Goal: Task Accomplishment & Management: Manage account settings

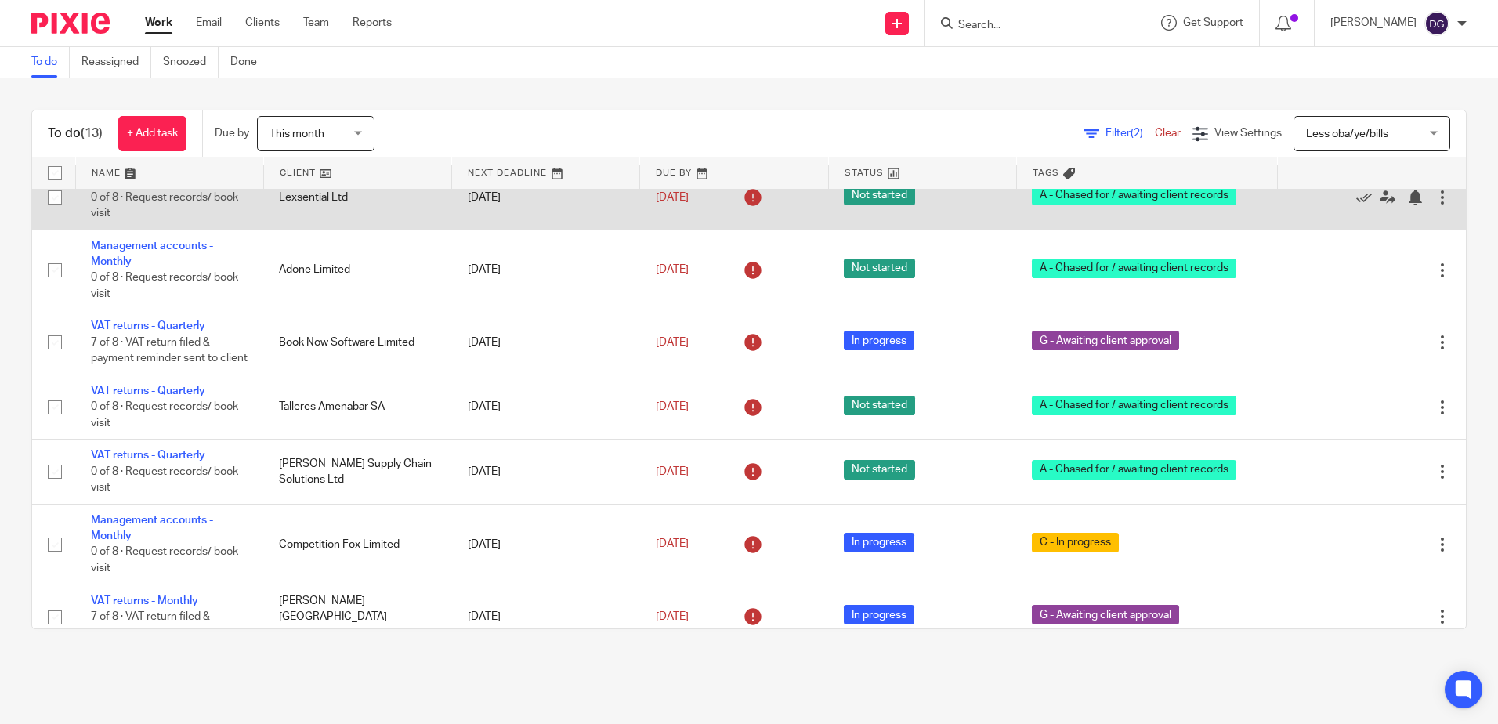
scroll to position [559, 0]
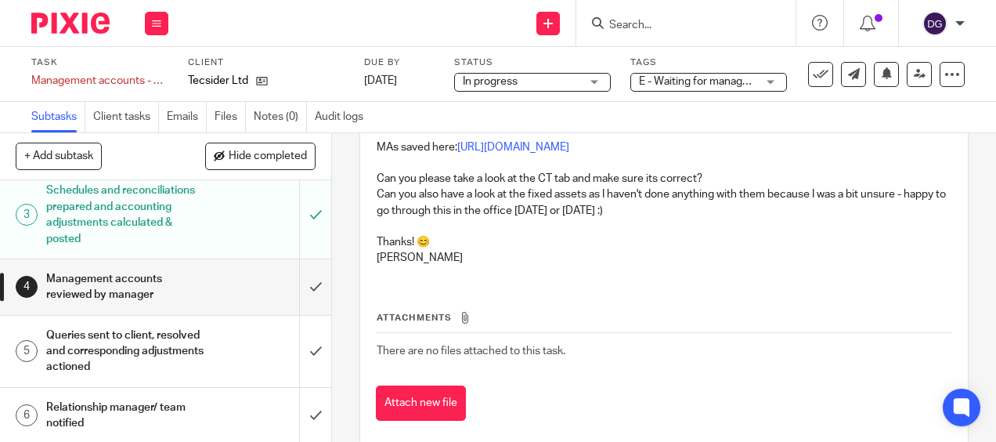
scroll to position [157, 0]
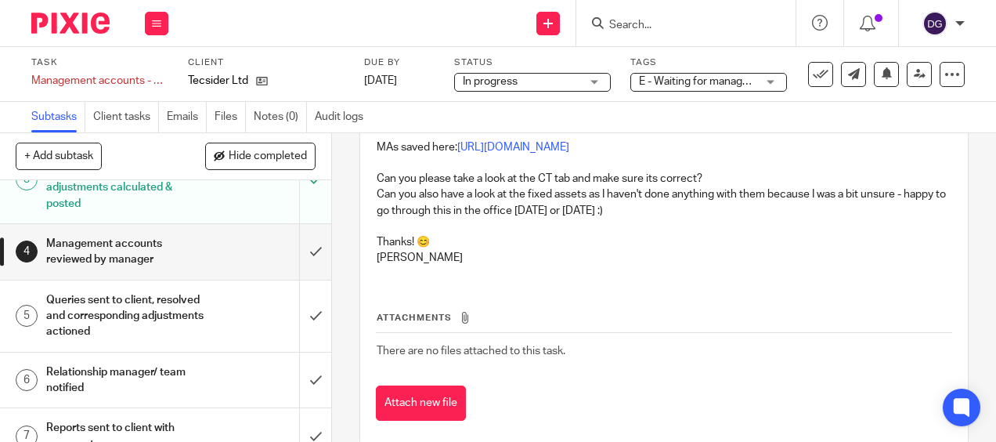
click at [208, 313] on div "Queries sent to client, resolved and corresponding adjustments actioned" at bounding box center [164, 316] width 237 height 56
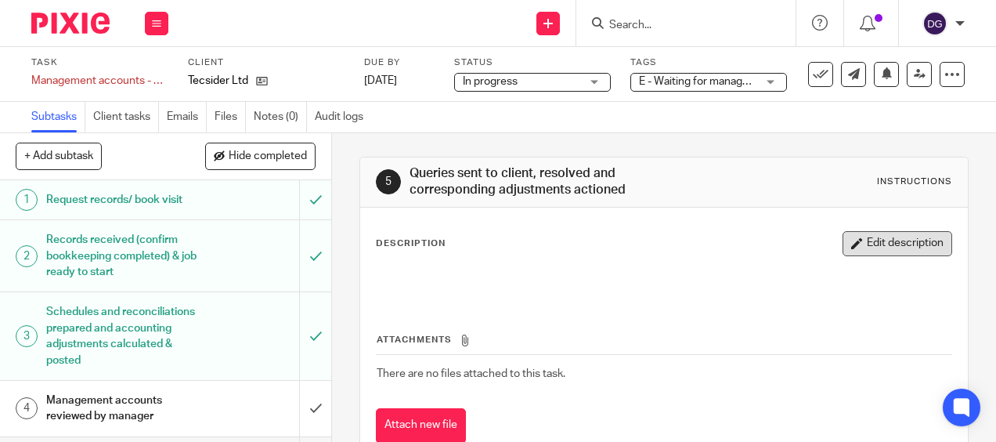
click at [873, 237] on button "Edit description" at bounding box center [898, 243] width 110 height 25
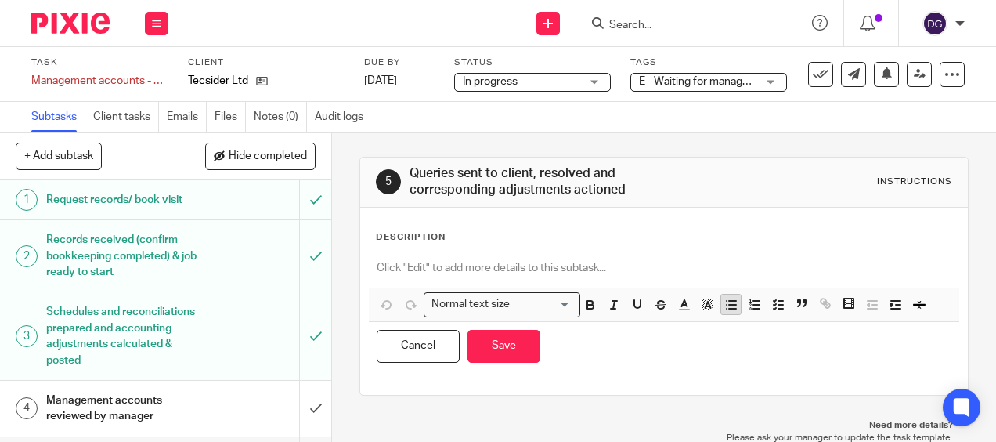
click at [729, 309] on line "button" at bounding box center [732, 309] width 7 height 0
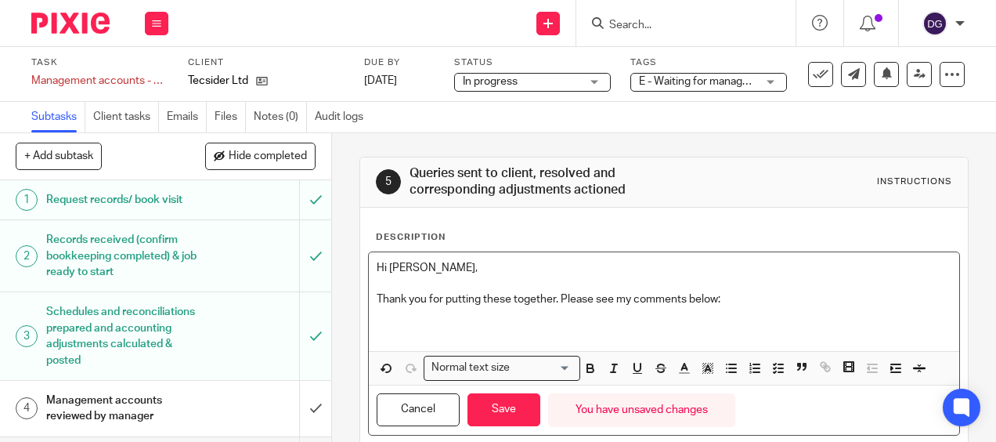
click at [651, 322] on p at bounding box center [664, 316] width 574 height 16
click at [696, 327] on p at bounding box center [664, 332] width 574 height 16
click at [732, 365] on icon "button" at bounding box center [732, 368] width 14 height 14
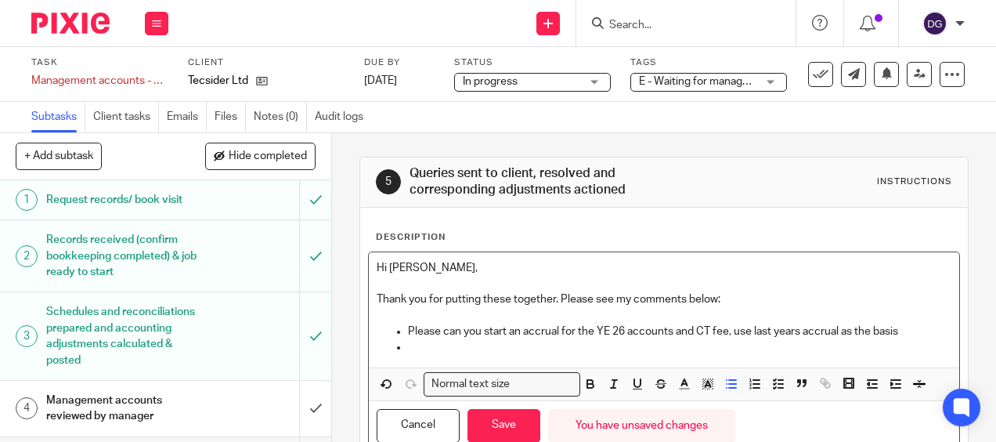
click at [414, 345] on p at bounding box center [679, 347] width 543 height 16
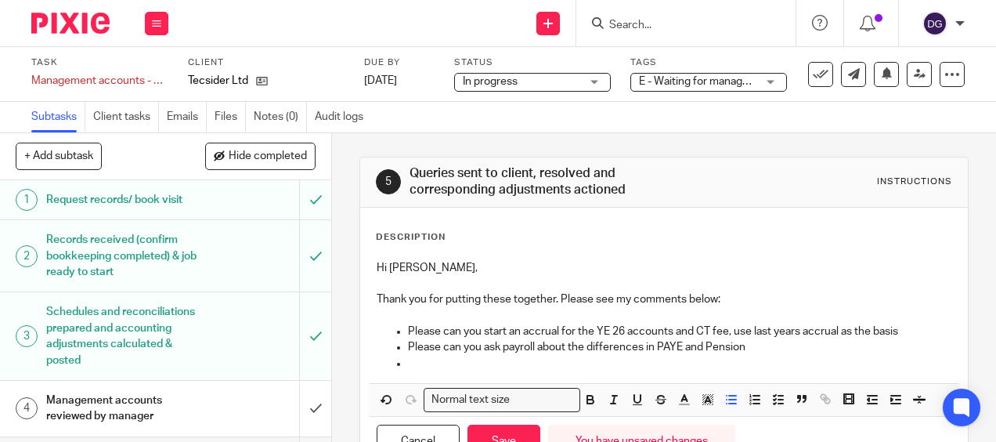
click at [501, 343] on p "Please can you ask payroll about the differences in PAYE and Pension" at bounding box center [679, 347] width 543 height 16
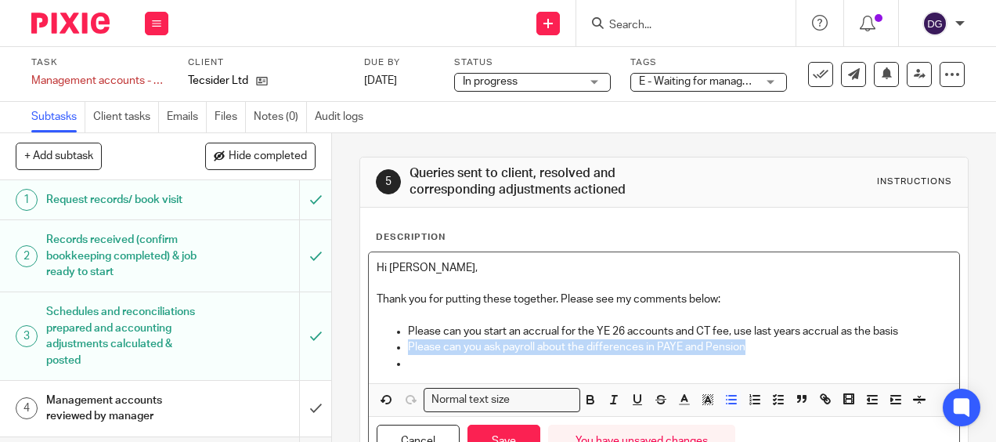
drag, startPoint x: 750, startPoint y: 344, endPoint x: 396, endPoint y: 351, distance: 354.1
click at [408, 351] on li "Please can you ask payroll about the differences in PAYE and Pension" at bounding box center [679, 347] width 543 height 16
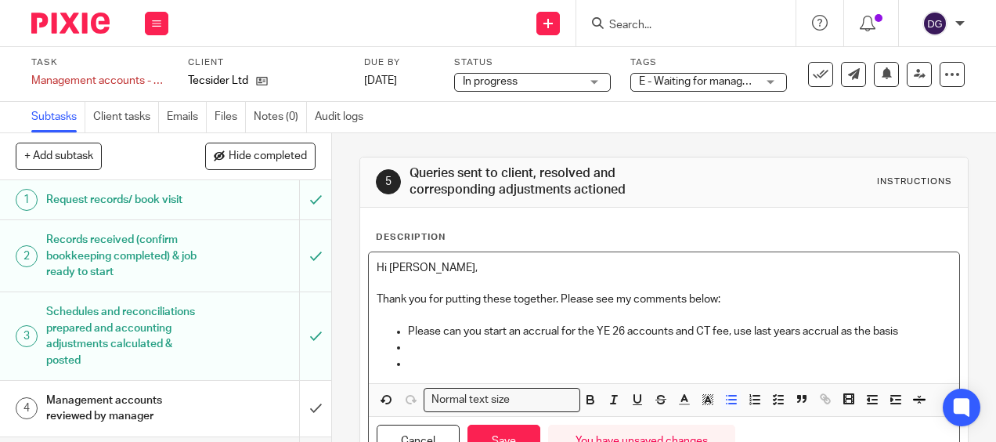
click at [436, 316] on p at bounding box center [664, 316] width 574 height 16
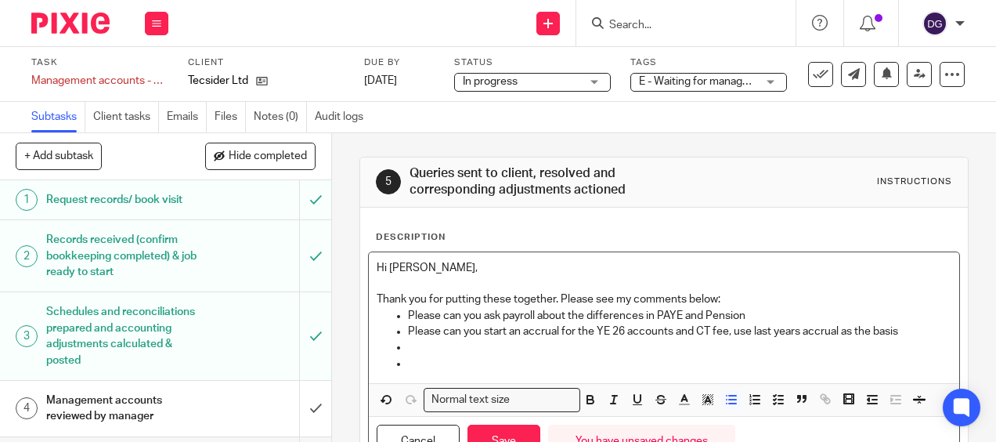
click at [753, 293] on p "Thank you for putting these together. Please see my comments below:" at bounding box center [664, 299] width 574 height 16
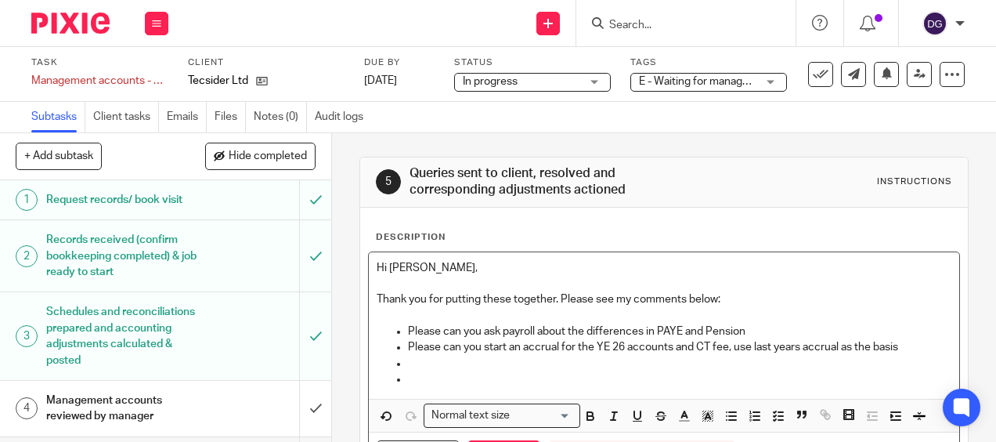
click at [440, 382] on p at bounding box center [679, 379] width 543 height 16
click at [420, 358] on p at bounding box center [679, 364] width 543 height 16
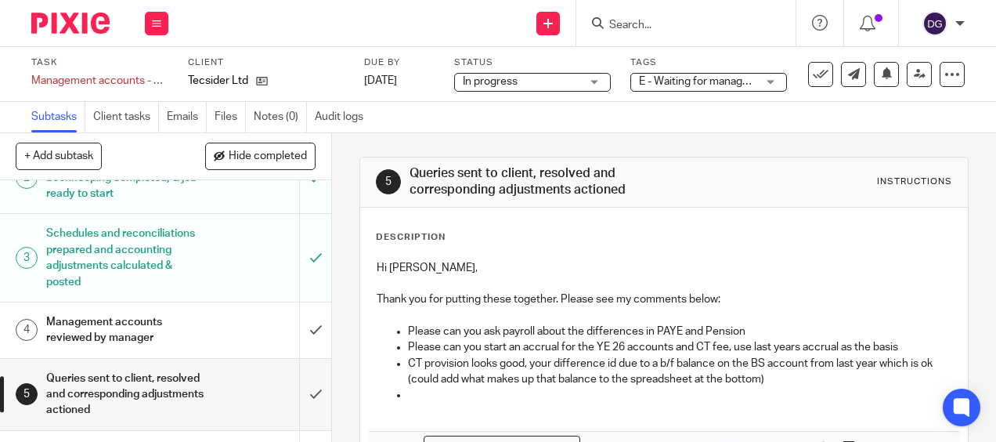
click at [800, 379] on p "CT provision looks good, your difference id due to a b/f balance on the BS acco…" at bounding box center [679, 372] width 543 height 32
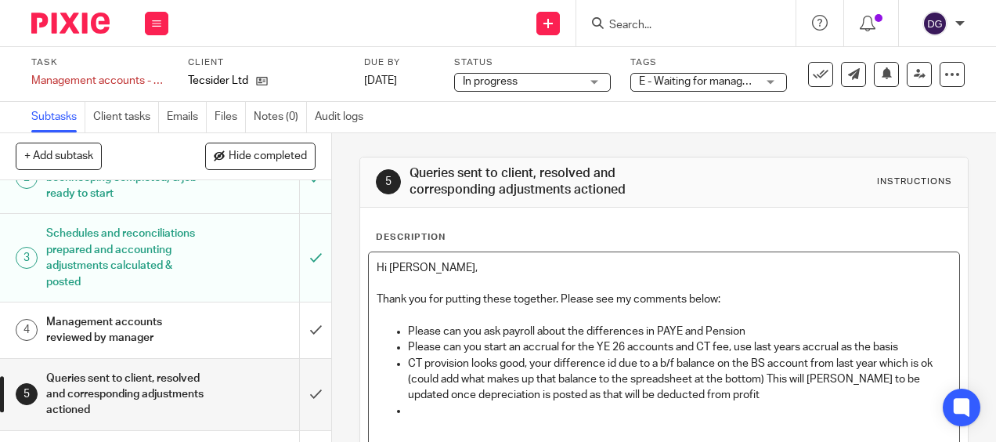
click at [746, 419] on p at bounding box center [679, 427] width 543 height 16
click at [736, 407] on p at bounding box center [679, 411] width 543 height 16
click at [425, 415] on p at bounding box center [679, 411] width 543 height 16
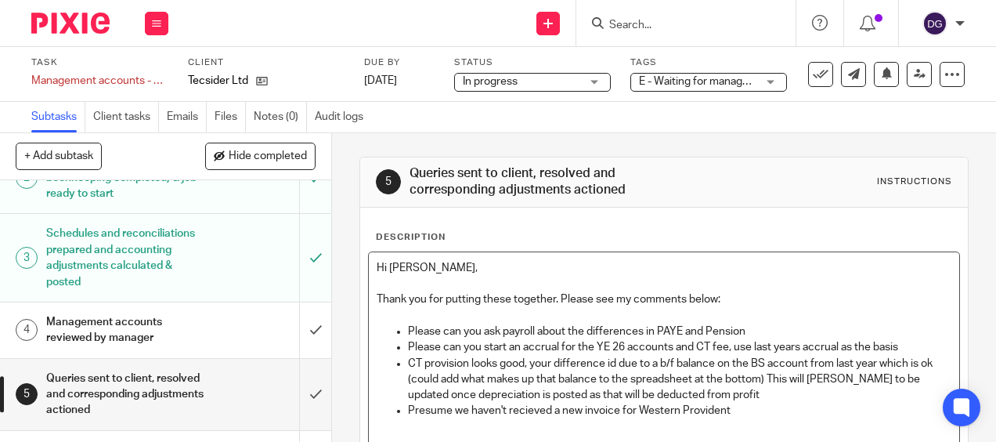
click at [408, 407] on p "Presume we haven't recieved a new invoice for Western Provident" at bounding box center [679, 411] width 543 height 16
click at [591, 403] on p "Prepayments - presume we haven't recieved a new invoice for Western Provident" at bounding box center [679, 411] width 543 height 16
click at [823, 419] on p at bounding box center [679, 427] width 543 height 16
click at [823, 406] on p "Prepayments - presume we haven't received a new invoice for Western Provident" at bounding box center [679, 411] width 543 height 16
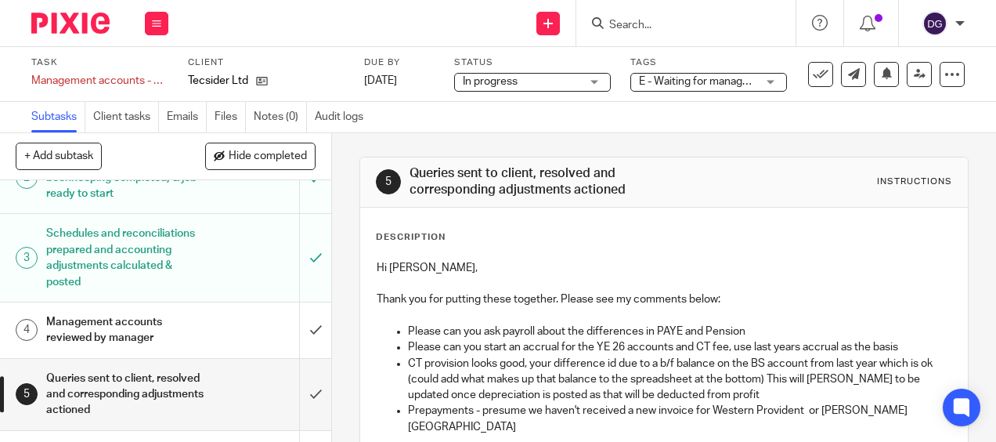
click at [450, 435] on p at bounding box center [679, 443] width 543 height 16
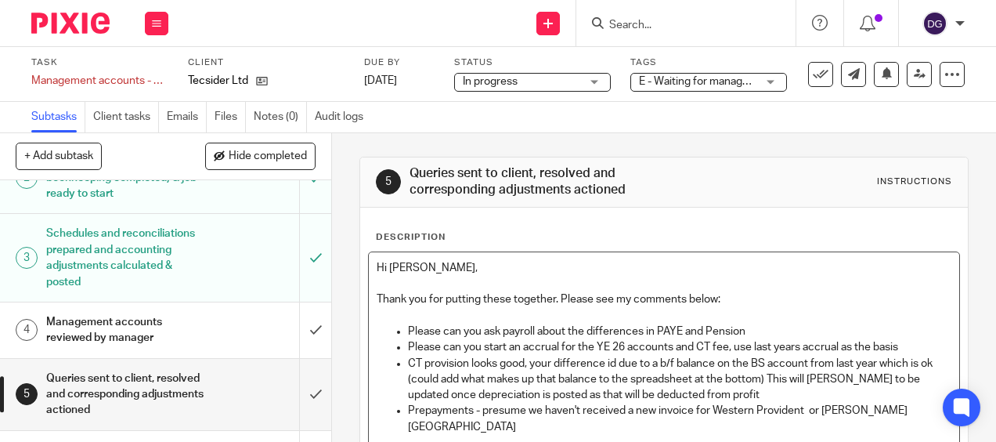
click at [884, 407] on p "Prepayments - presume we haven't received a new invoice for Western Provident o…" at bounding box center [679, 419] width 543 height 32
click at [900, 407] on p "Prepayments - presume we haven't received a new invoice for Western Provident o…" at bounding box center [679, 419] width 543 height 32
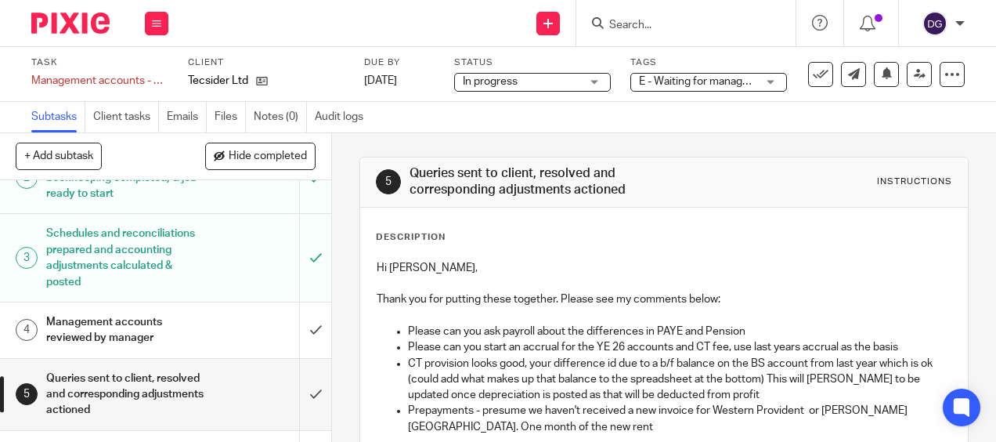
click at [544, 423] on p "Prepayments - presume we haven't received a new invoice for Western Provident o…" at bounding box center [679, 419] width 543 height 32
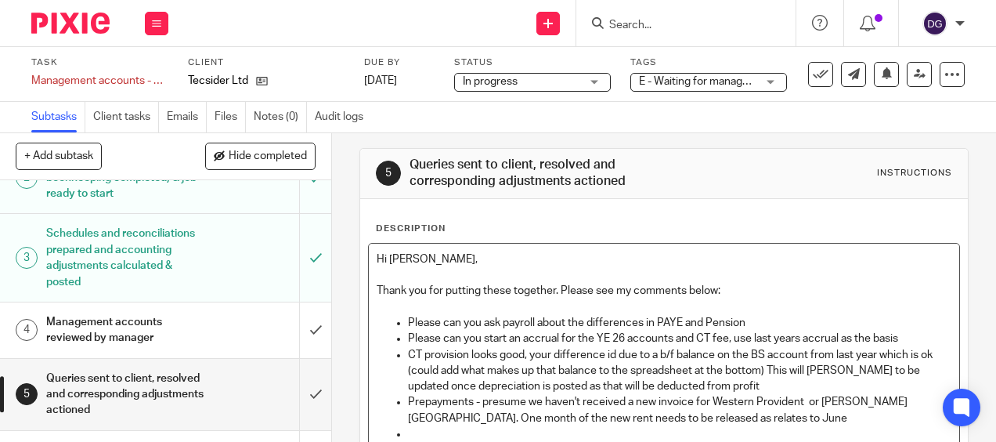
scroll to position [87, 0]
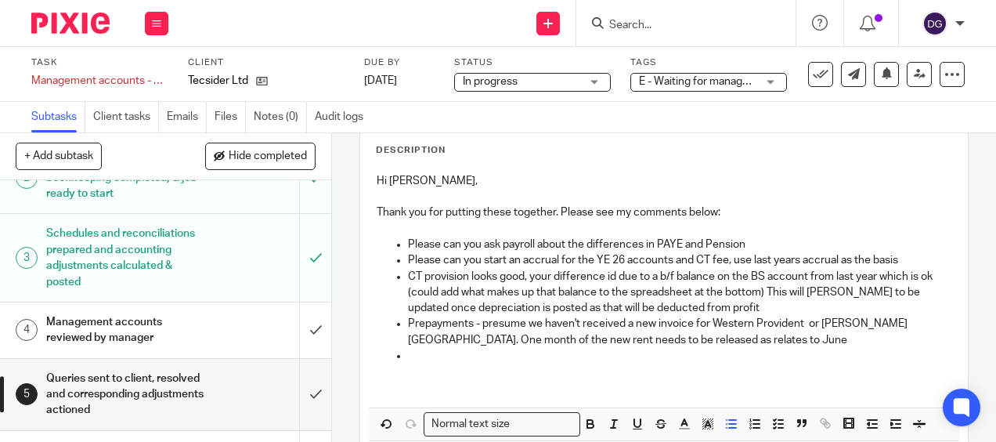
click at [436, 349] on p at bounding box center [679, 356] width 543 height 16
click at [920, 357] on p "FAR - cost c/f column needs to be copied to cost b/f (then need to get rid of a…" at bounding box center [679, 356] width 543 height 16
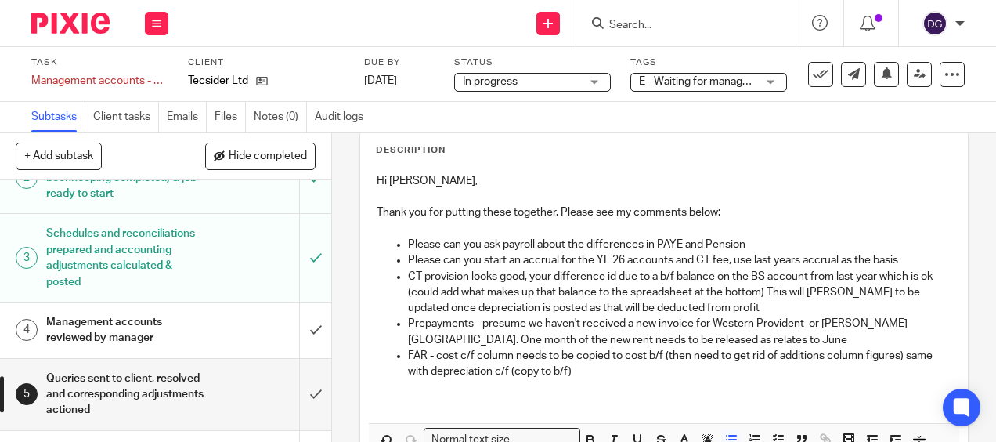
click at [638, 381] on p at bounding box center [679, 387] width 543 height 16
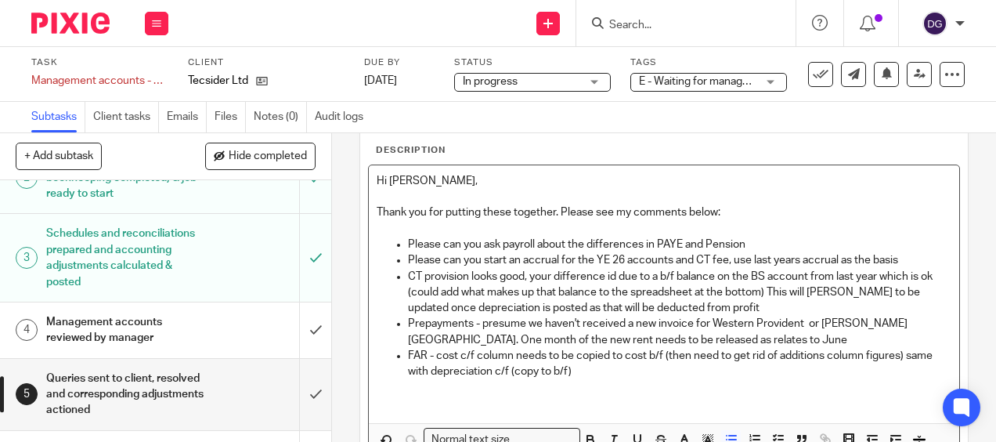
click at [630, 372] on p "FAR - cost c/f column needs to be copied to cost b/f (then need to get rid of a…" at bounding box center [679, 364] width 543 height 32
click at [866, 370] on p "FAR - cost c/f column needs to be copied to cost b/f (then need to get rid of a…" at bounding box center [679, 364] width 543 height 32
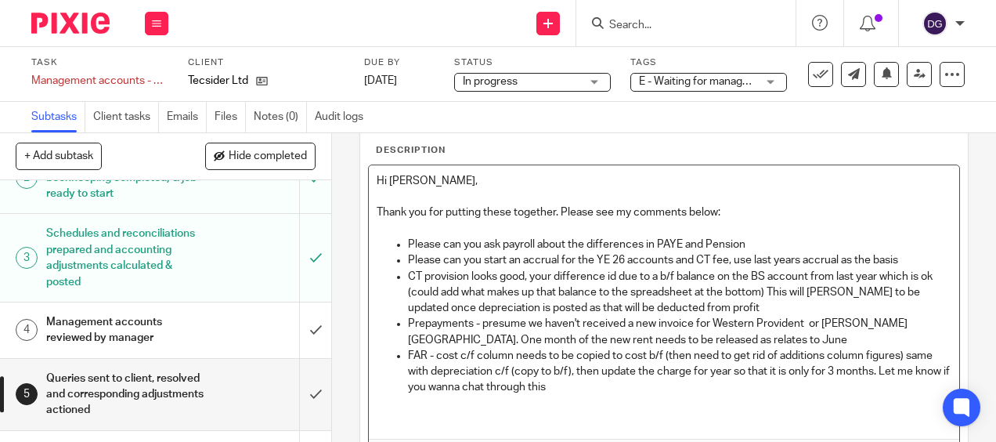
click at [497, 382] on p "FAR - cost c/f column needs to be copied to cost b/f (then need to get rid of a…" at bounding box center [679, 372] width 543 height 48
click at [636, 384] on p "FAR - cost c/f column needs to be copied to cost b/f (then need to get rid of a…" at bounding box center [679, 372] width 543 height 48
click at [682, 390] on p "FAR - cost c/f column needs to be copied to cost b/f (then need to get rid of a…" at bounding box center [679, 372] width 543 height 48
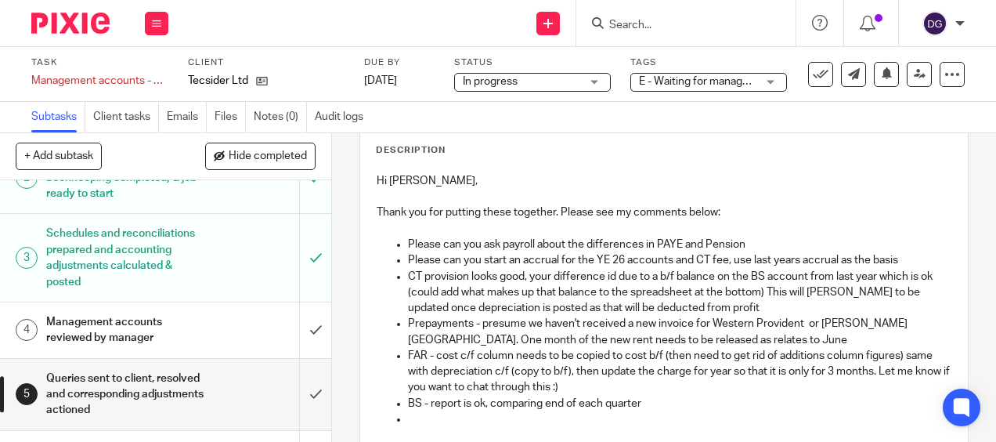
drag, startPoint x: 761, startPoint y: 370, endPoint x: 778, endPoint y: 380, distance: 20.0
click at [761, 370] on p "FAR - cost c/f column needs to be copied to cost b/f (then need to get rid of a…" at bounding box center [679, 372] width 543 height 48
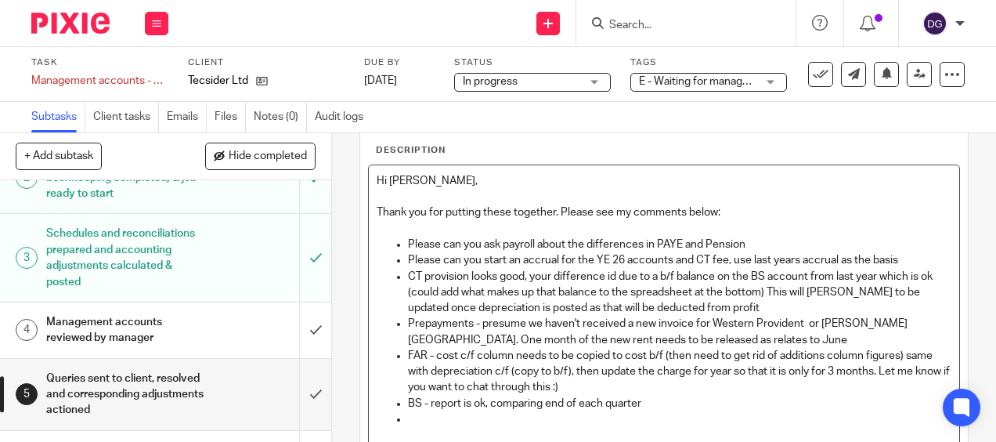
click at [903, 371] on p "FAR - cost c/f column needs to be copied to cost b/f (then need to get rid of a…" at bounding box center [679, 372] width 543 height 48
click at [440, 417] on p at bounding box center [679, 419] width 543 height 16
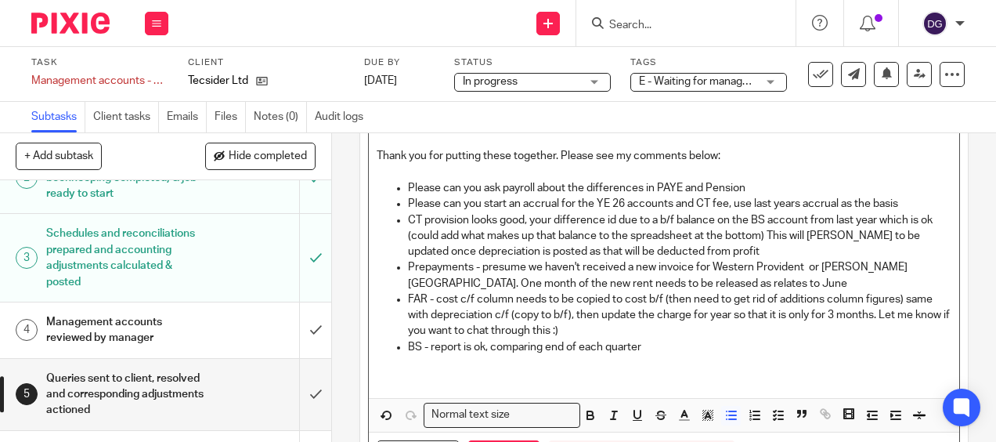
scroll to position [165, 0]
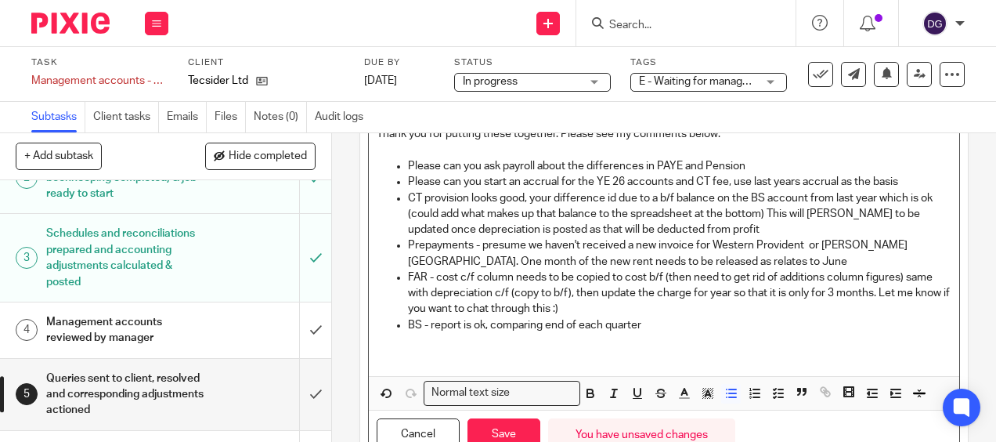
click at [519, 340] on p at bounding box center [679, 341] width 543 height 16
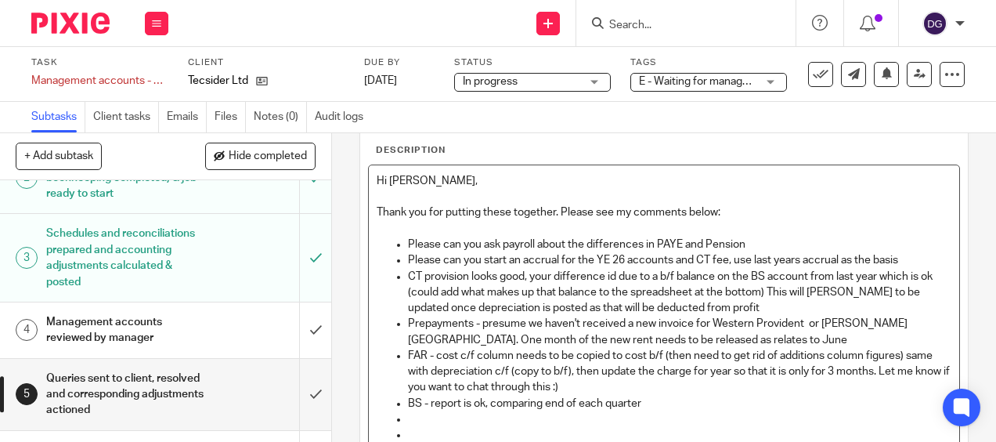
scroll to position [104, 0]
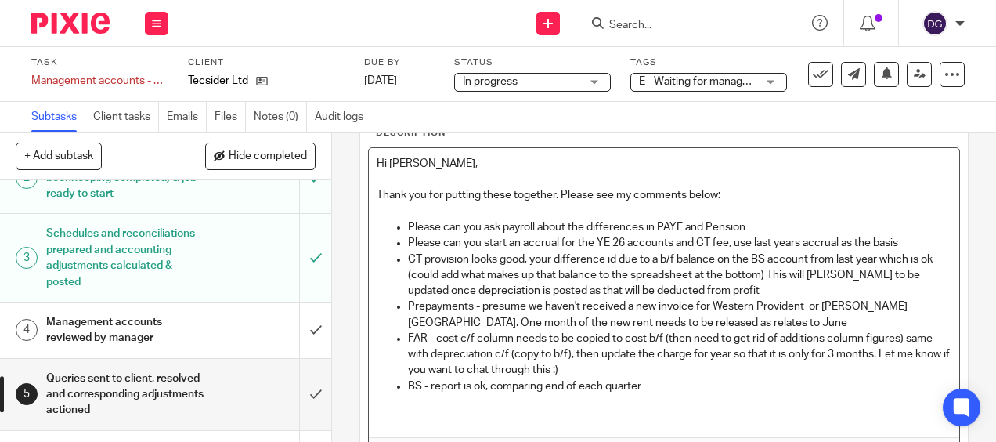
click at [392, 407] on ul "Please can you start an accrual for the YE 26 accounts and CT fee, use last yea…" at bounding box center [664, 330] width 574 height 190
click at [390, 415] on ul "Please can you start an accrual for the YE 26 accounts and CT fee, use last yea…" at bounding box center [664, 330] width 574 height 190
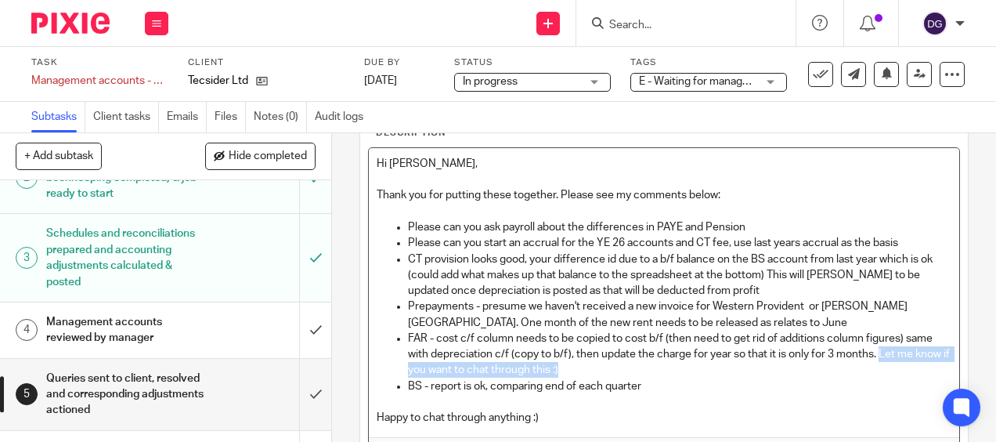
drag, startPoint x: 622, startPoint y: 363, endPoint x: 904, endPoint y: 349, distance: 282.4
click at [904, 349] on p "FAR - cost c/f column needs to be copied to cost b/f (then need to get rid of a…" at bounding box center [679, 355] width 543 height 48
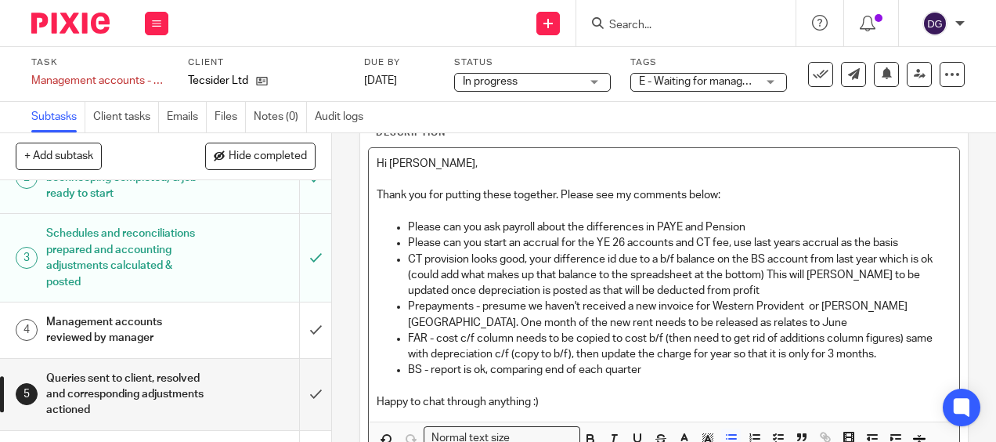
click at [577, 401] on p "Happy to chat through anything :)" at bounding box center [664, 402] width 574 height 16
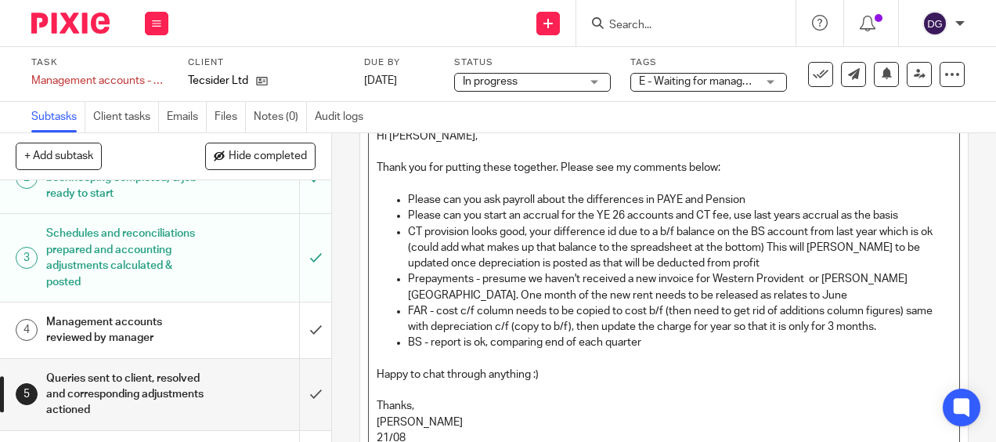
scroll to position [157, 0]
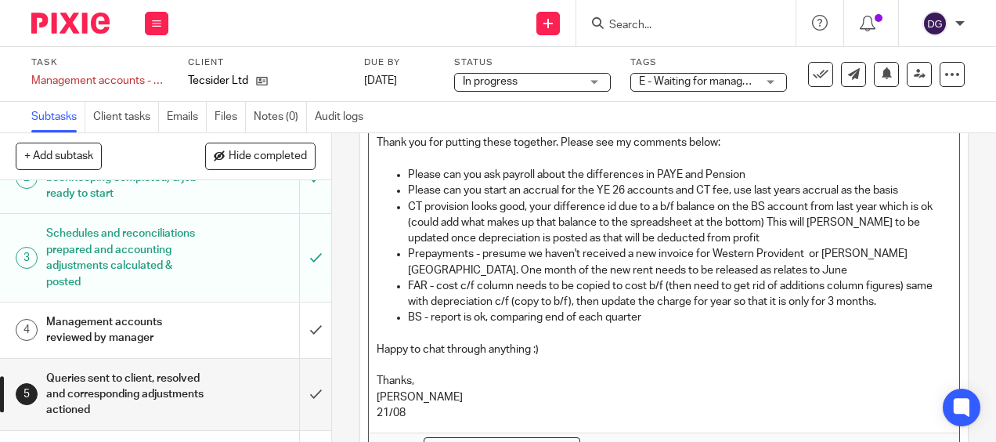
click at [595, 351] on p "Happy to chat through anything :)" at bounding box center [664, 350] width 574 height 16
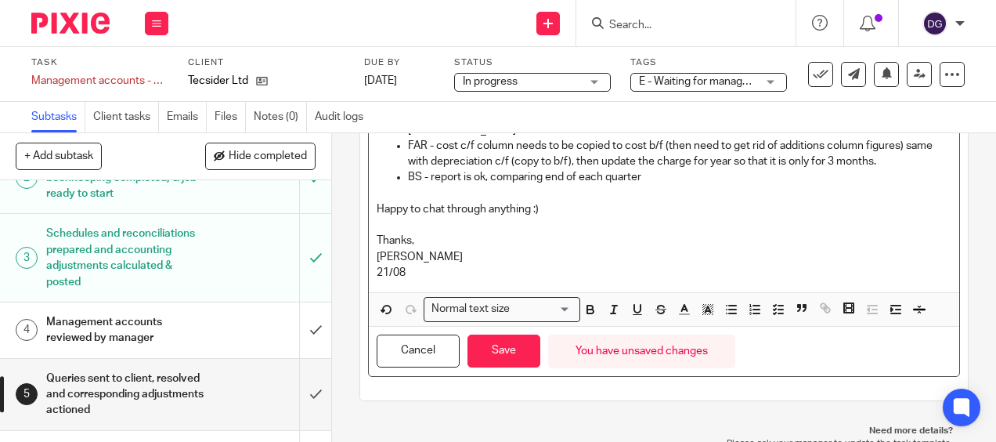
scroll to position [302, 0]
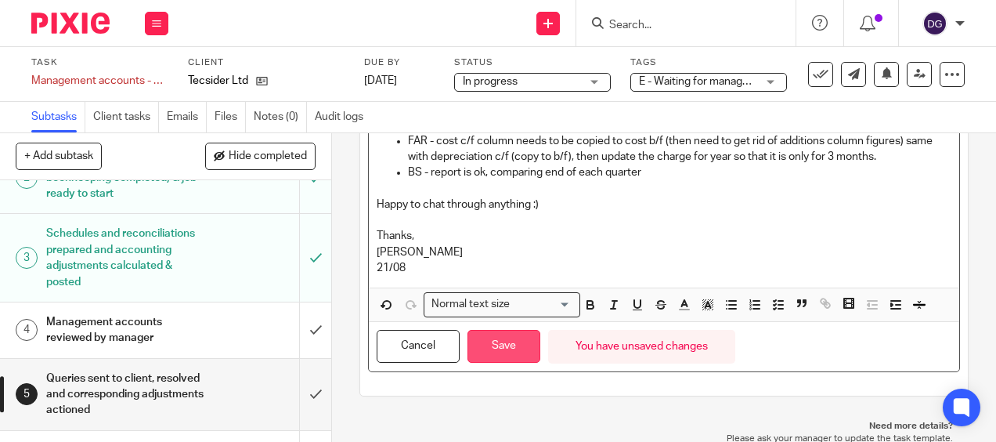
click at [511, 339] on button "Save" at bounding box center [504, 347] width 73 height 34
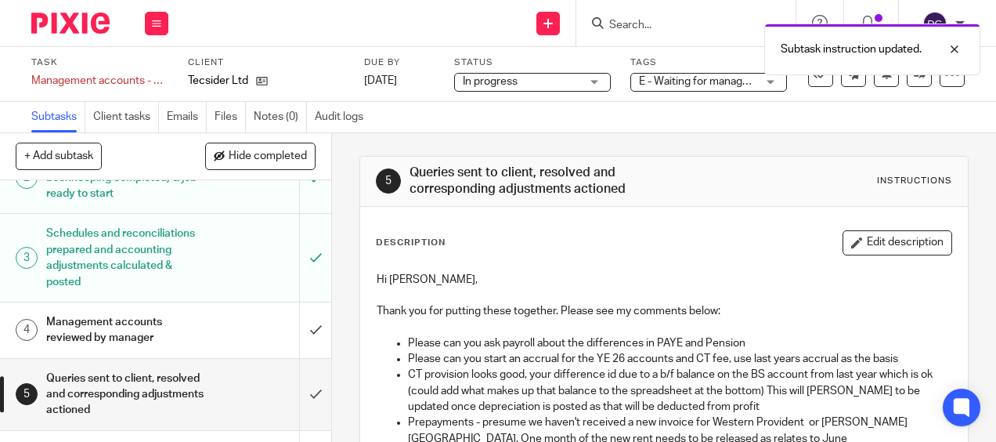
scroll to position [0, 0]
click at [704, 78] on span "E - Waiting for manager review/approval" at bounding box center [735, 81] width 193 height 11
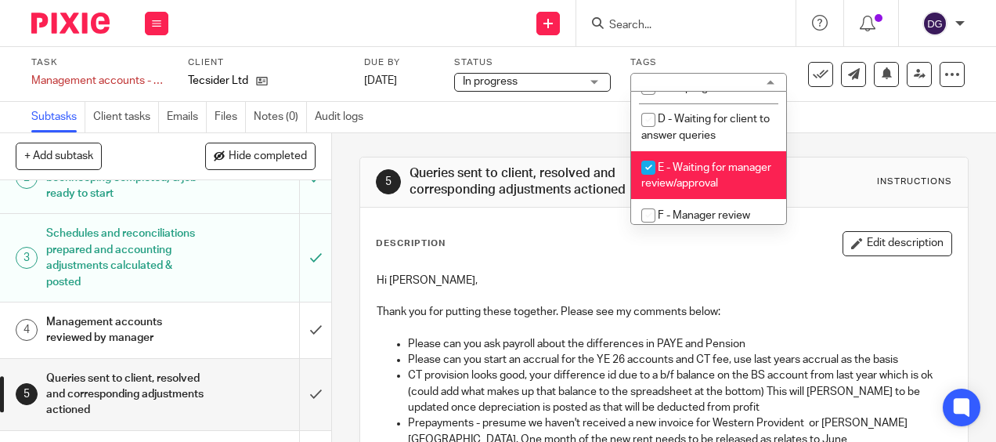
scroll to position [157, 0]
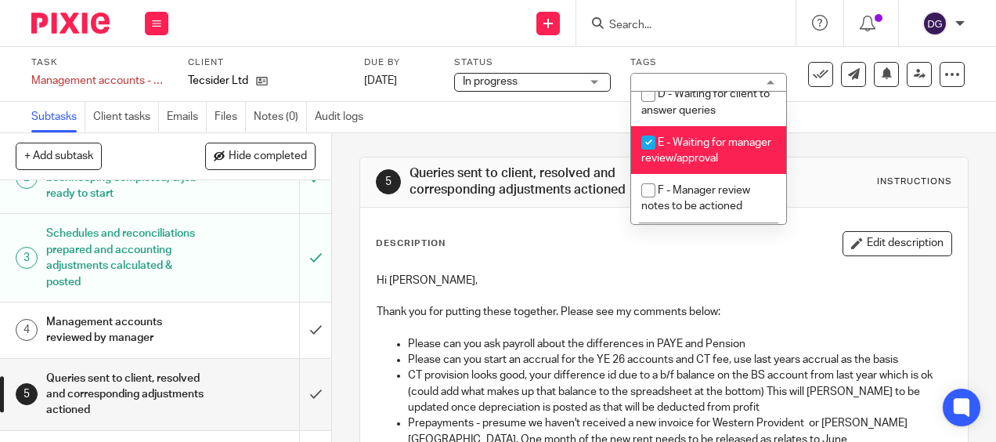
click at [736, 174] on li "E - Waiting for manager review/approval" at bounding box center [708, 150] width 155 height 48
checkbox input "false"
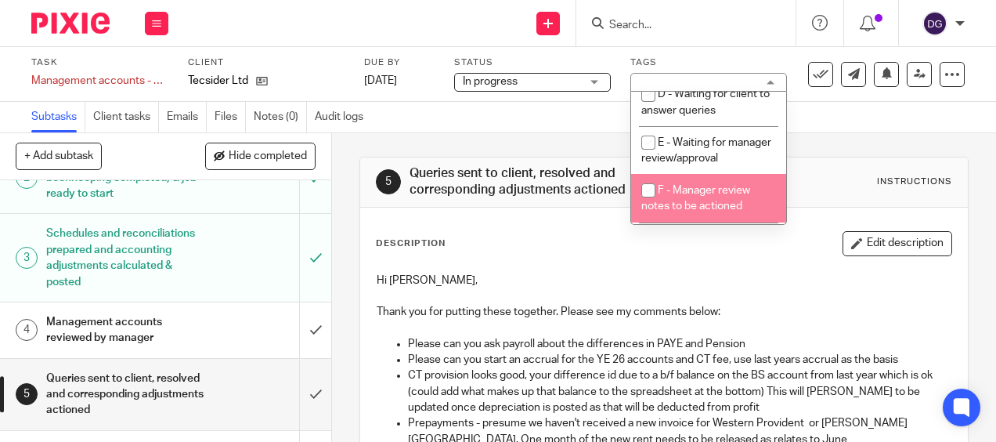
click at [727, 202] on span "F - Manager review notes to be actioned" at bounding box center [696, 198] width 109 height 27
checkbox input "true"
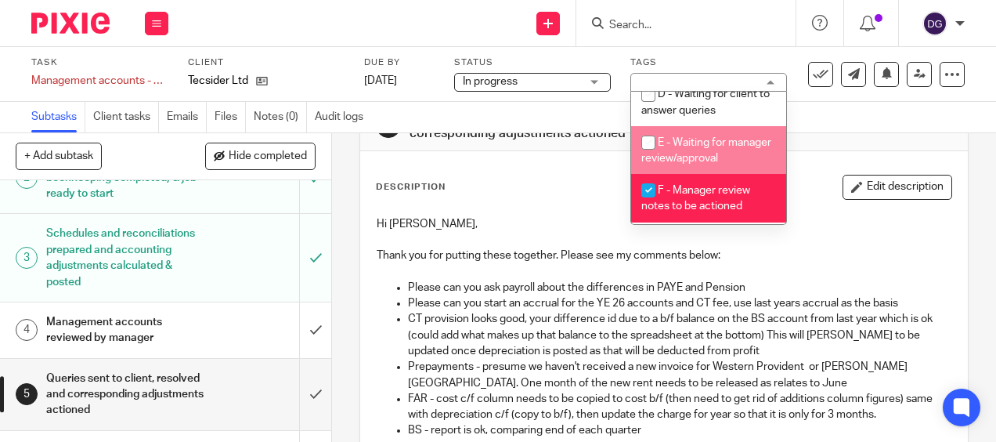
scroll to position [78, 0]
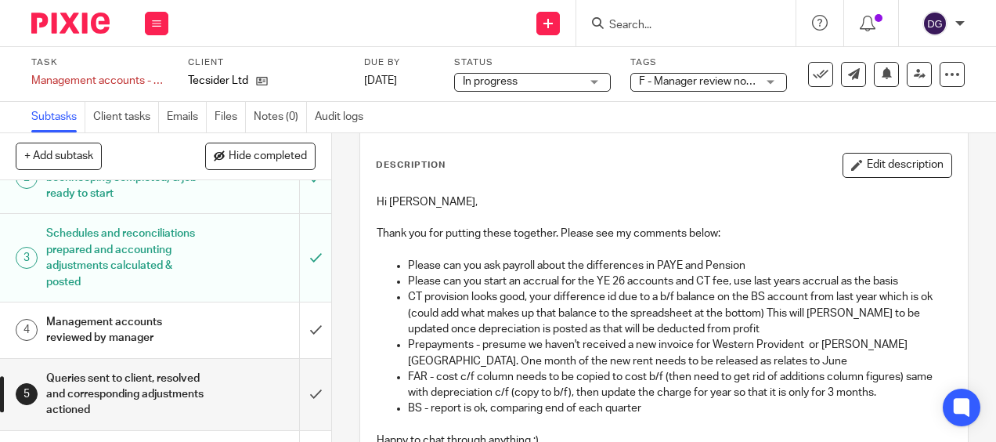
click at [858, 127] on div "Subtasks Client tasks Emails Files Notes (0) Audit logs" at bounding box center [498, 117] width 996 height 31
click at [914, 77] on link at bounding box center [919, 74] width 25 height 25
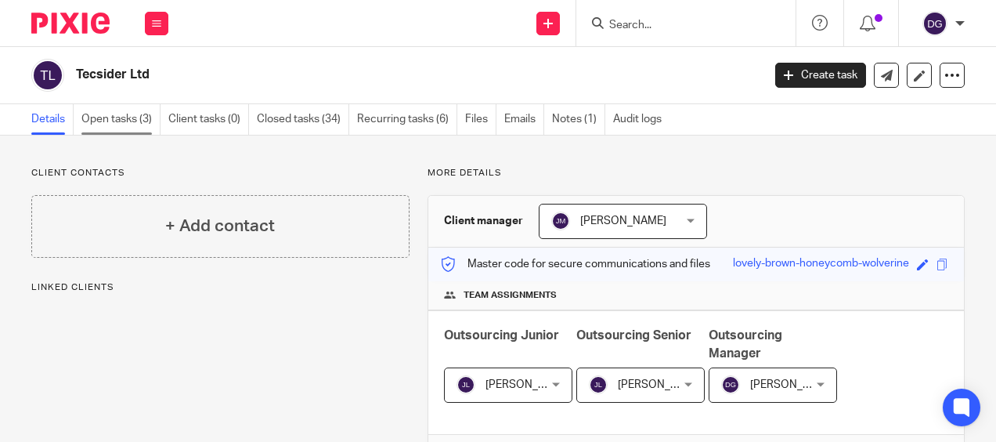
drag, startPoint x: 0, startPoint y: 0, endPoint x: 135, endPoint y: 118, distance: 178.8
click at [135, 118] on link "Open tasks (3)" at bounding box center [120, 119] width 79 height 31
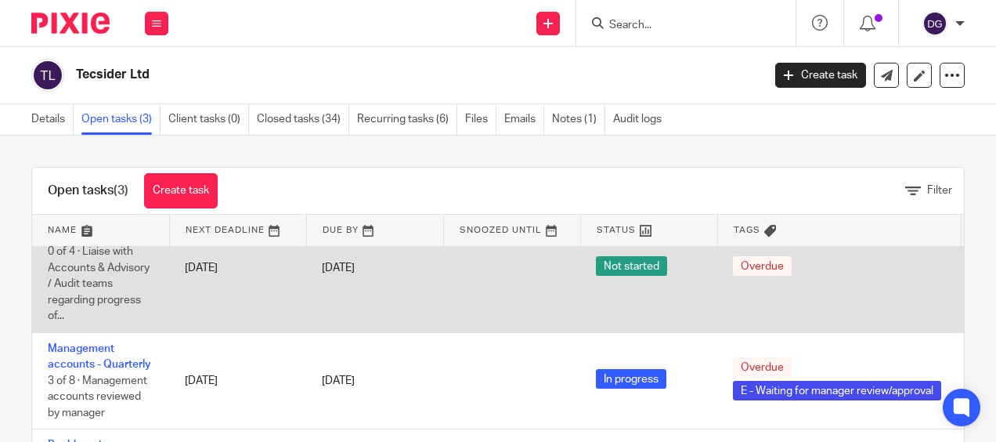
scroll to position [61, 0]
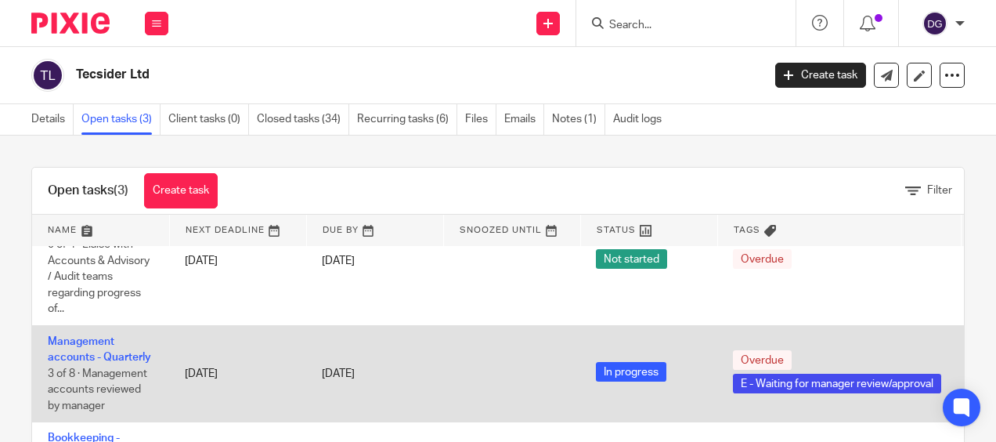
click at [88, 338] on td "Management accounts - Quarterly 3 of 8 · Management accounts reviewed by manager" at bounding box center [100, 374] width 137 height 96
click at [107, 346] on link "Management accounts - Quarterly" at bounding box center [99, 349] width 103 height 27
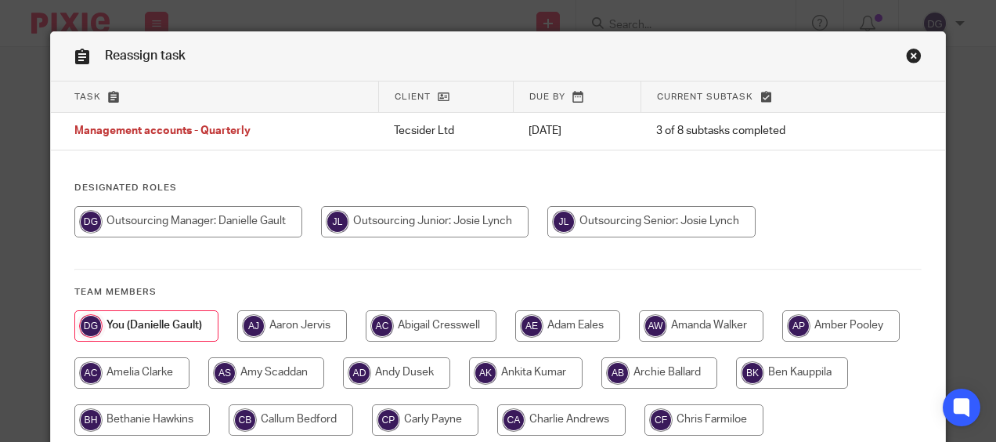
click at [908, 62] on link "Close this dialog window" at bounding box center [914, 58] width 16 height 21
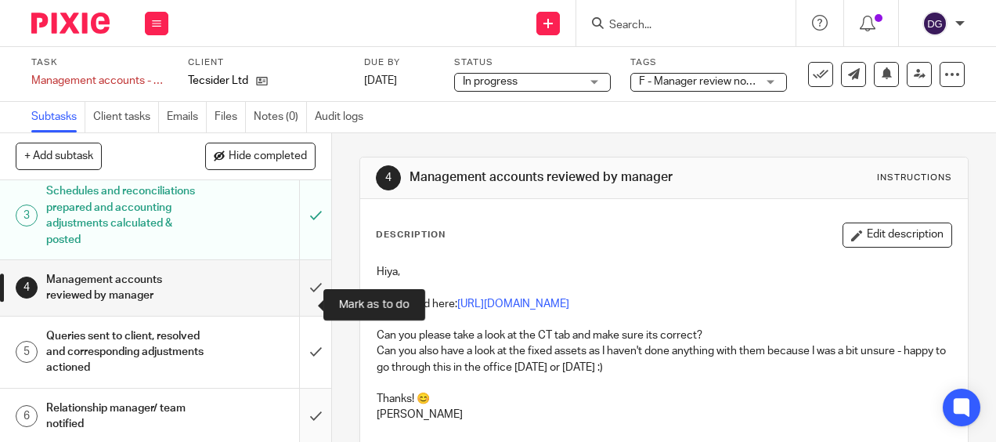
scroll to position [157, 0]
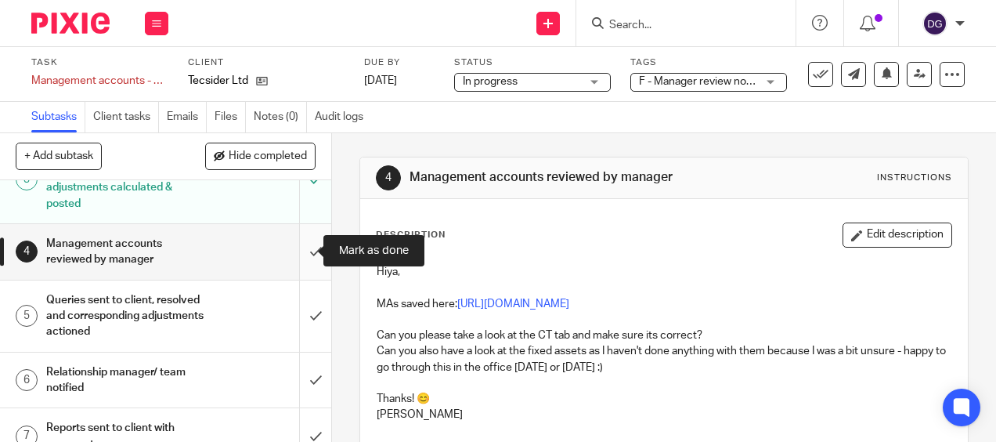
click at [293, 254] on input "submit" at bounding box center [165, 252] width 331 height 56
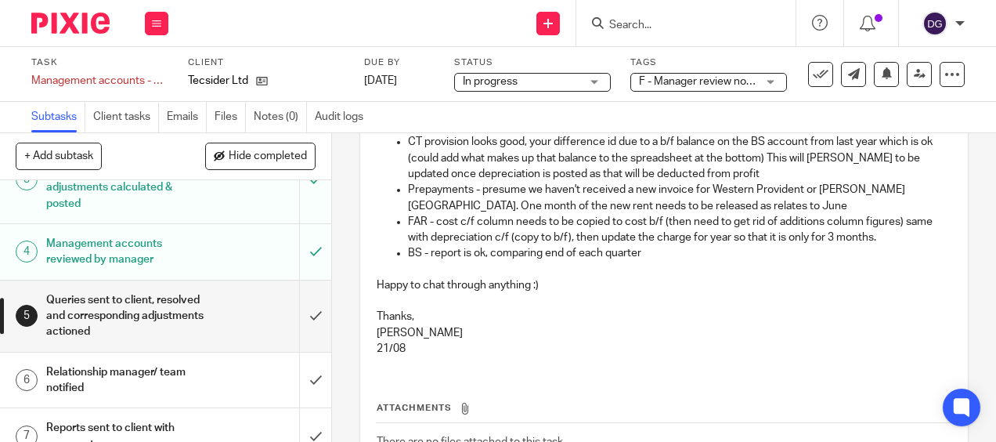
scroll to position [78, 0]
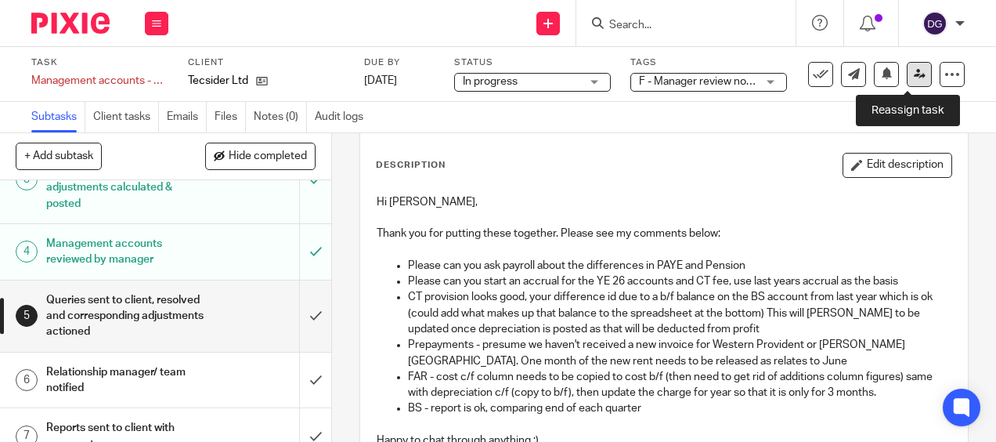
click at [907, 72] on link at bounding box center [919, 74] width 25 height 25
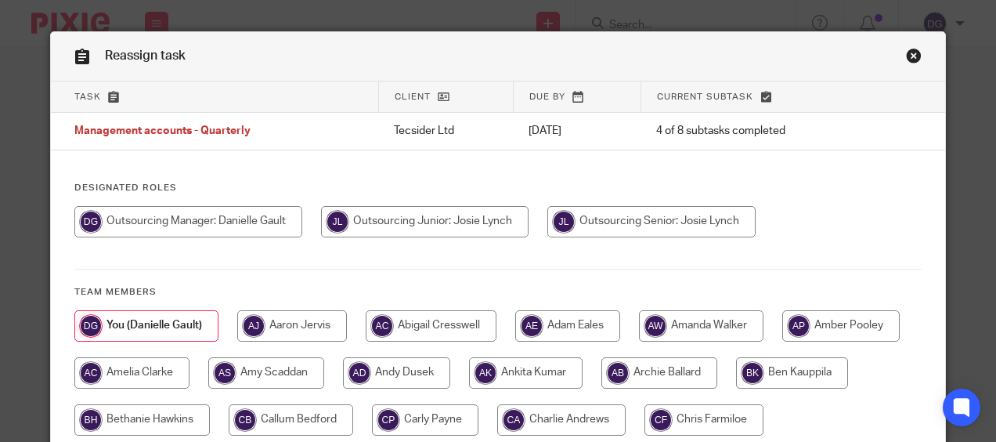
click at [669, 224] on input "radio" at bounding box center [652, 221] width 208 height 31
radio input "true"
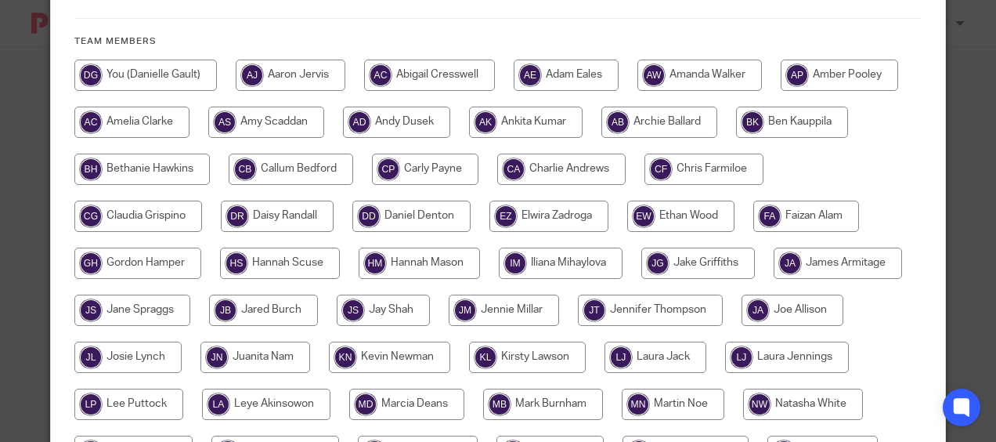
scroll to position [470, 0]
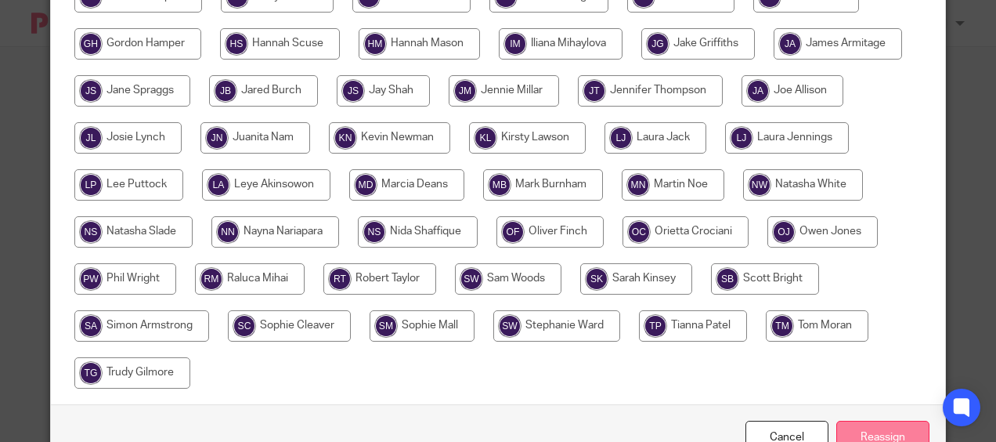
click at [866, 426] on input "Reassign" at bounding box center [883, 438] width 93 height 34
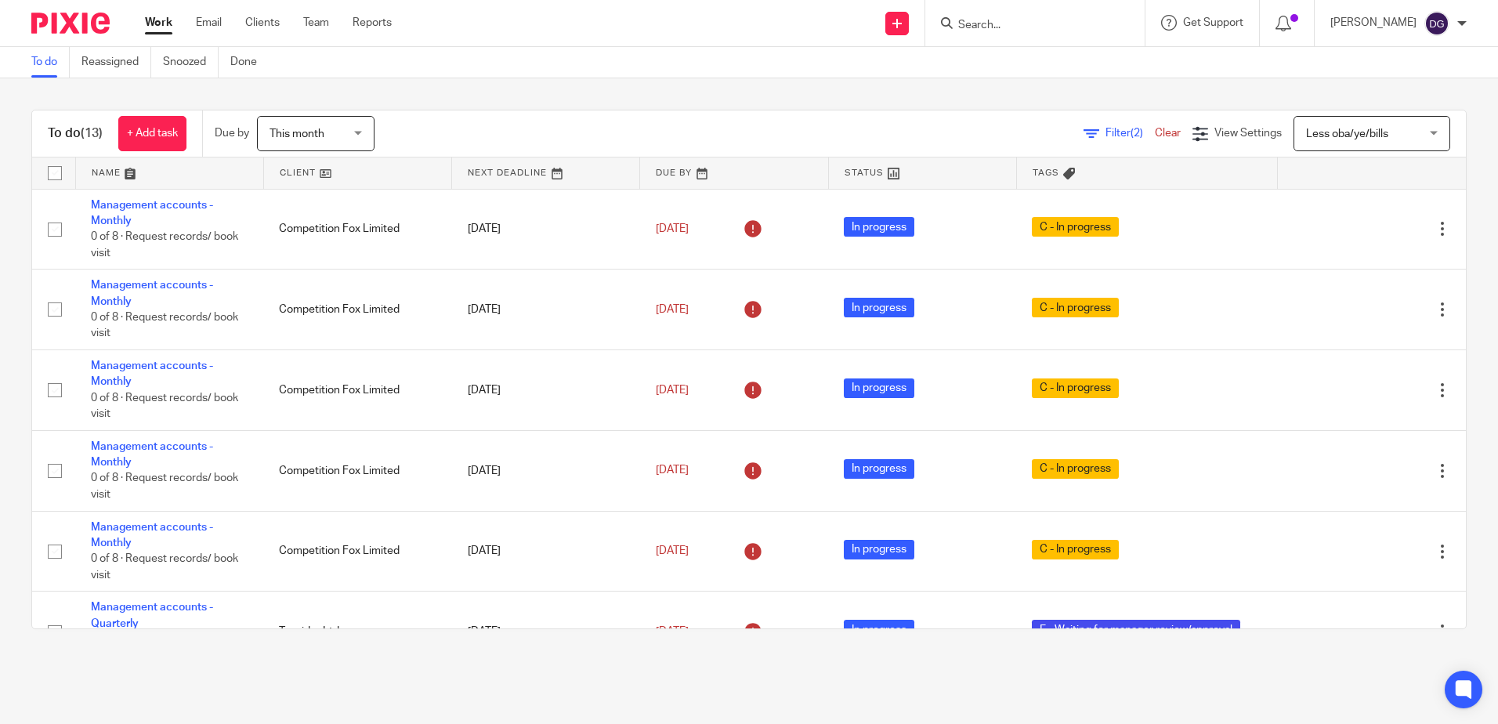
scroll to position [557, 0]
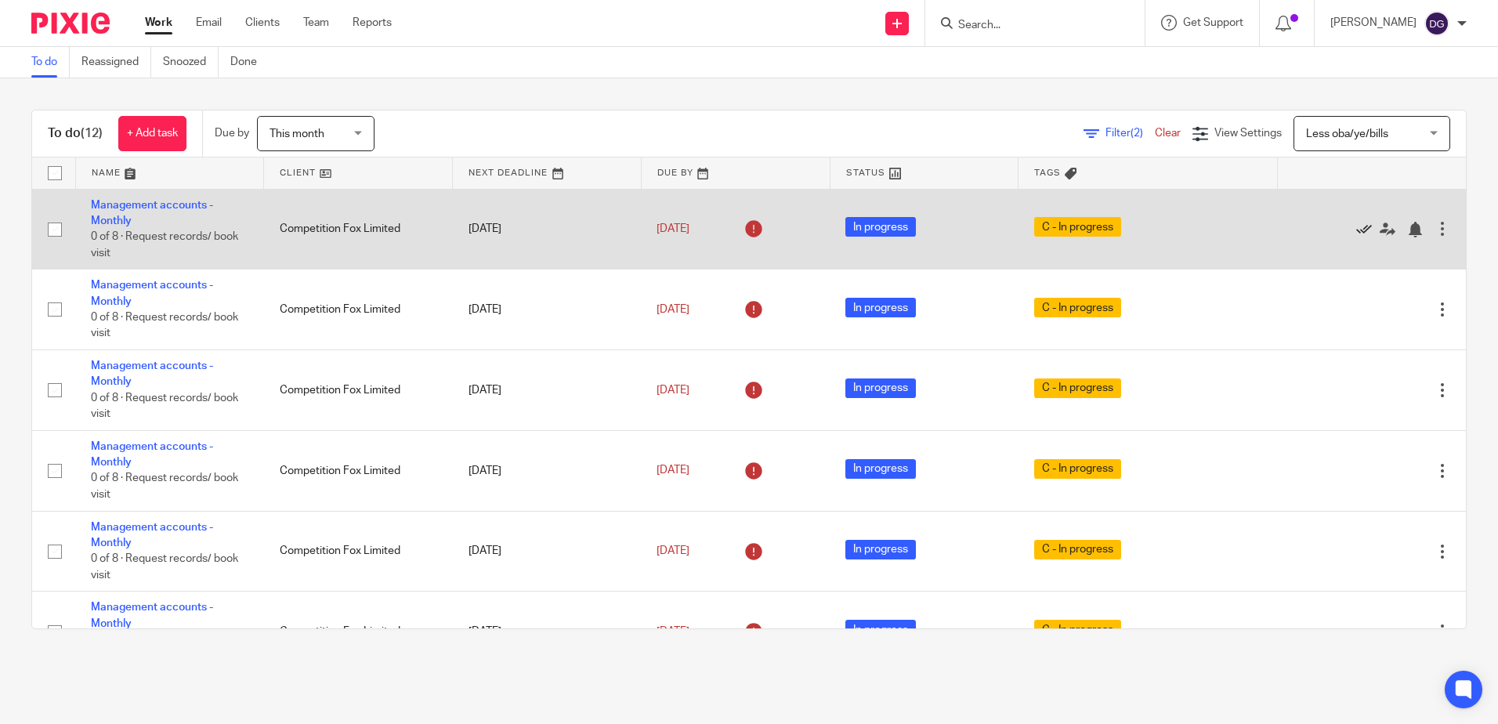
click at [1356, 226] on icon at bounding box center [1364, 230] width 16 height 16
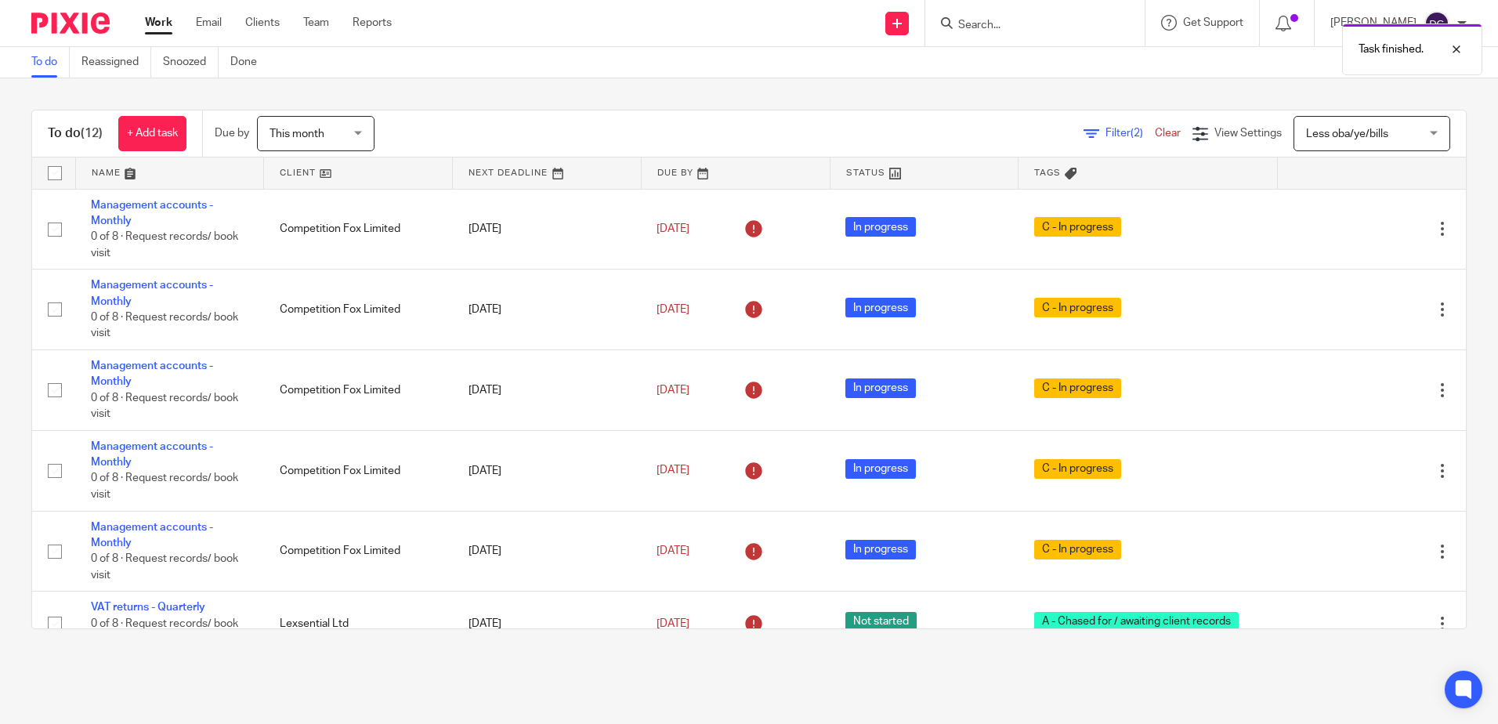
click at [1356, 226] on icon at bounding box center [1364, 230] width 16 height 16
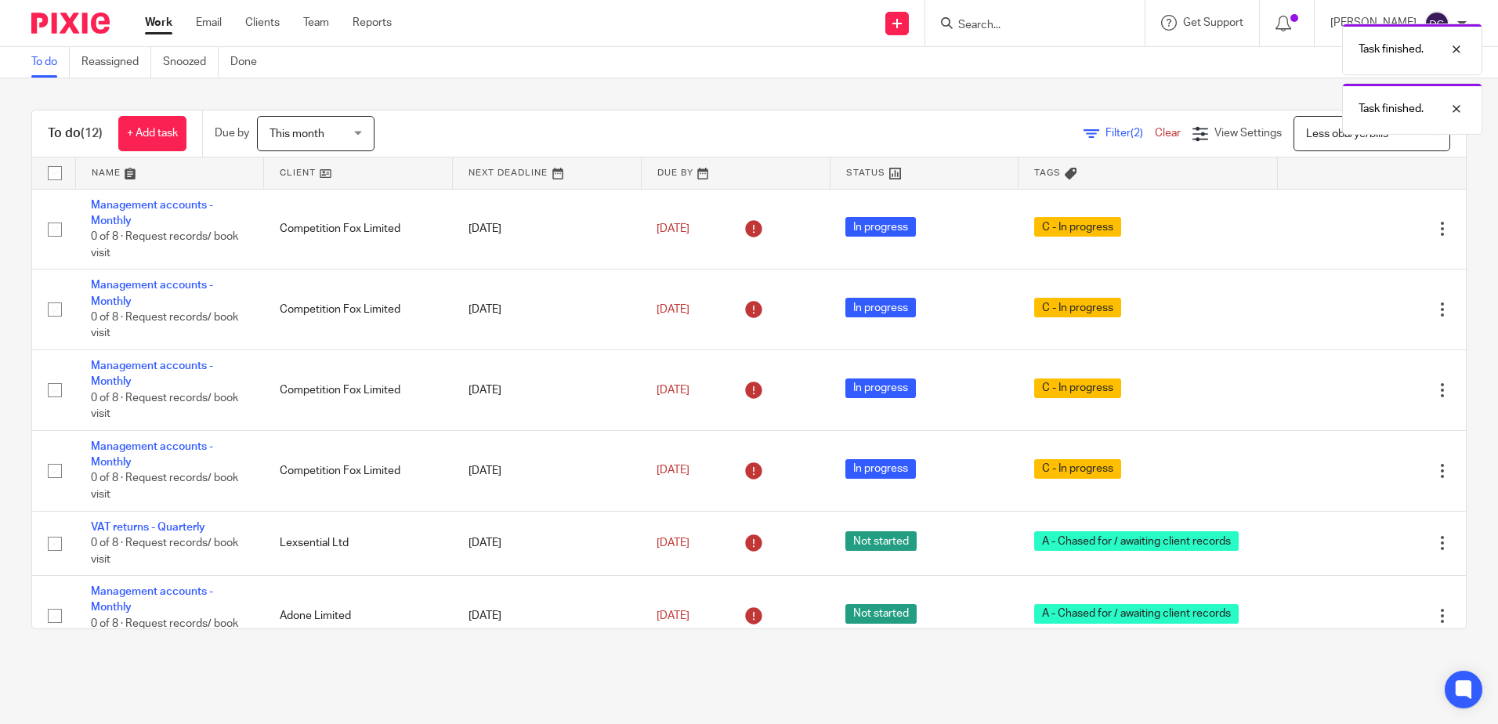
click at [1356, 226] on icon at bounding box center [1364, 230] width 16 height 16
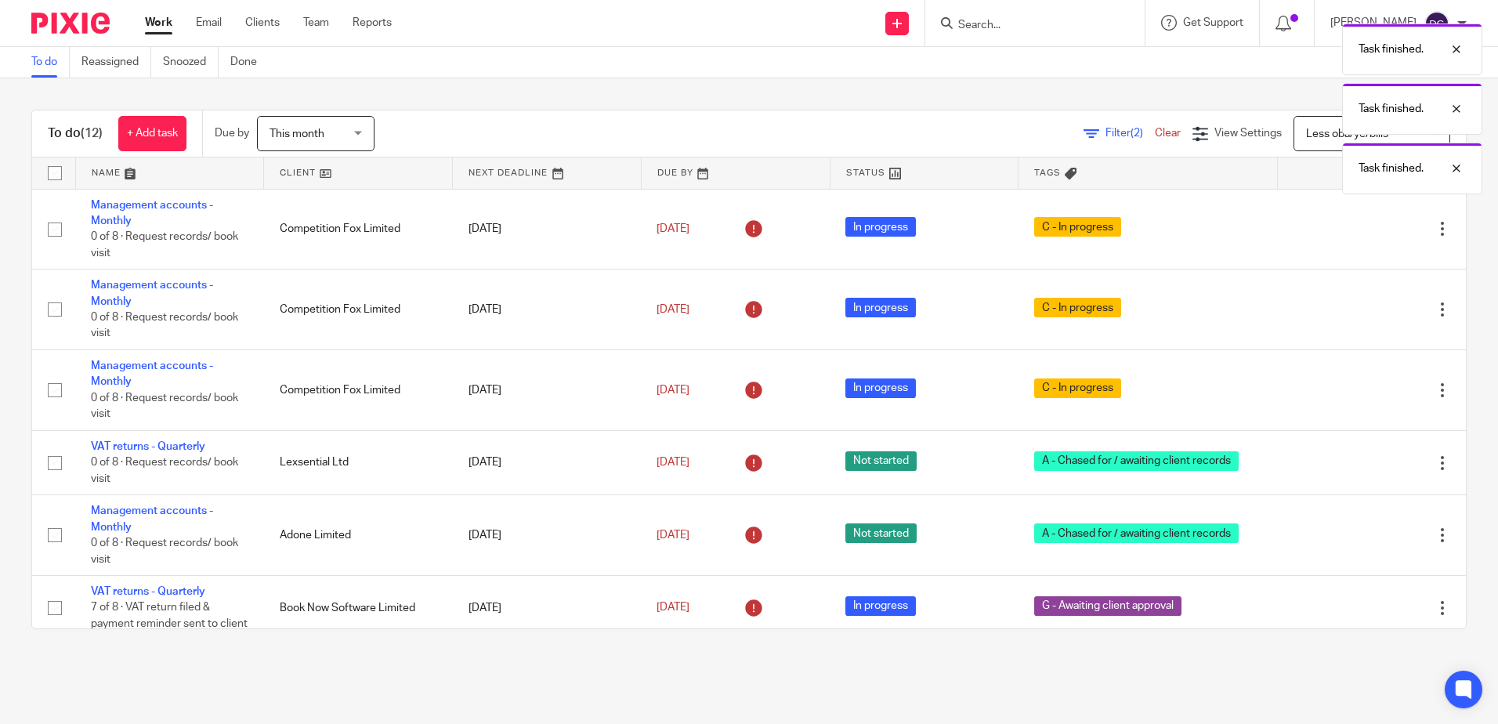
click at [1356, 226] on icon at bounding box center [1364, 230] width 16 height 16
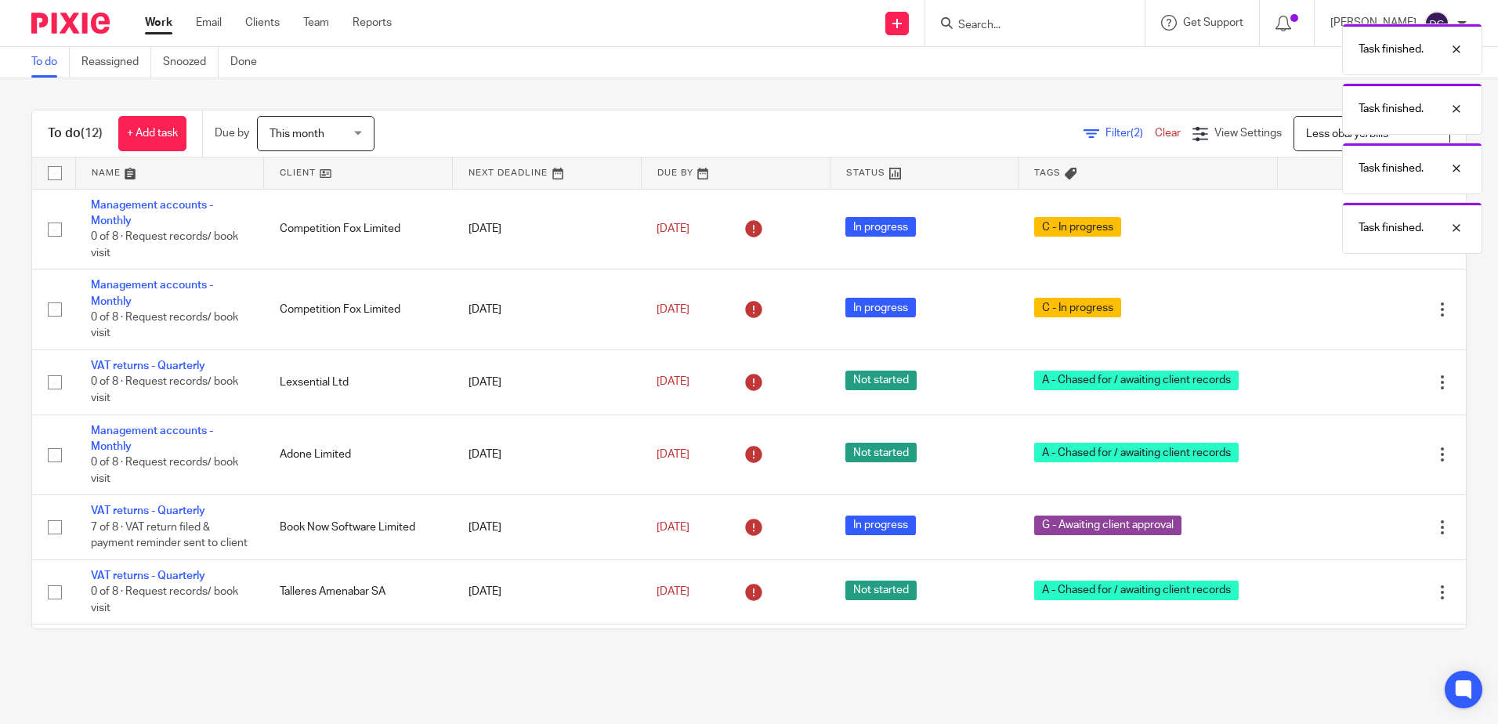
click at [1330, 226] on div "Task finished. Task finished. Task finished. Task finished." at bounding box center [1115, 135] width 733 height 238
click at [1036, 124] on div "Task finished. Task finished. Task finished. Task finished." at bounding box center [1115, 135] width 733 height 238
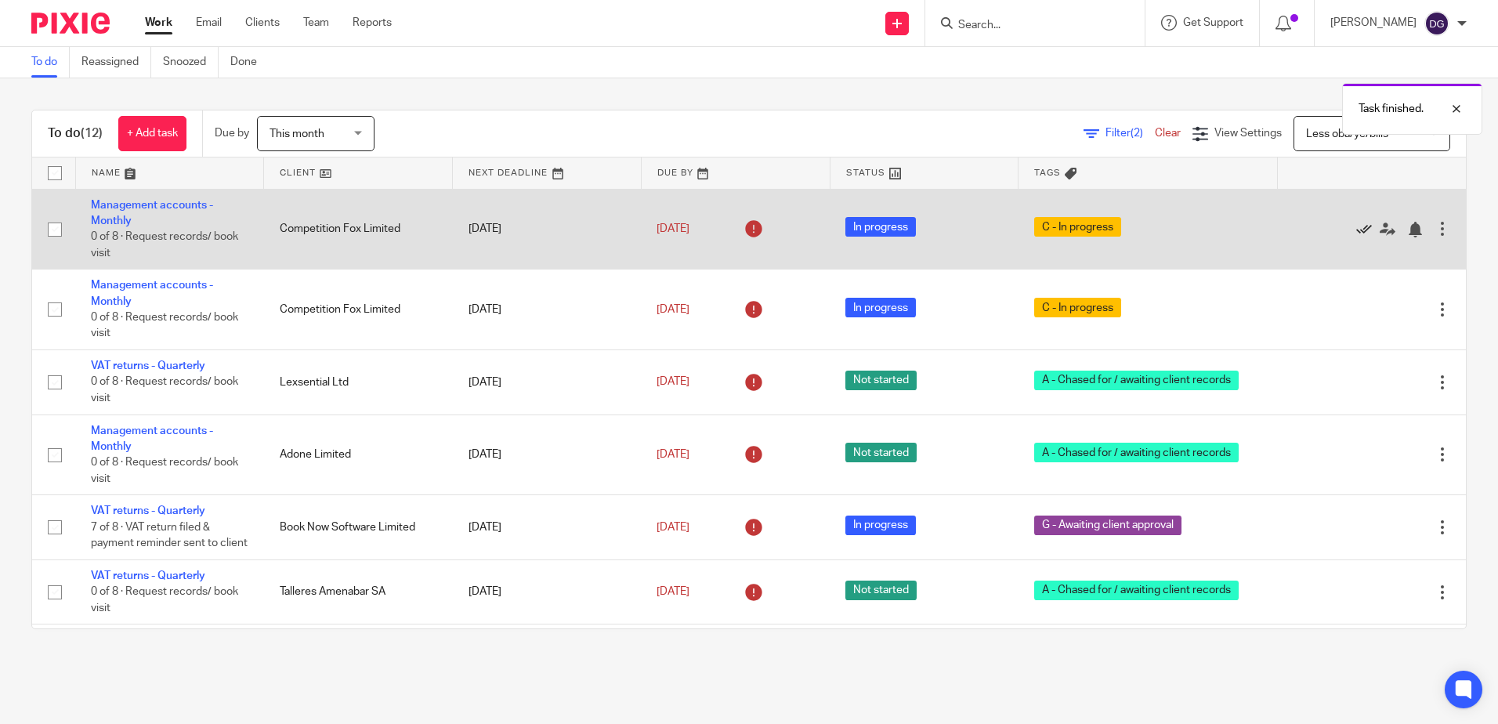
click at [1356, 227] on icon at bounding box center [1364, 230] width 16 height 16
